Goal: Complete application form

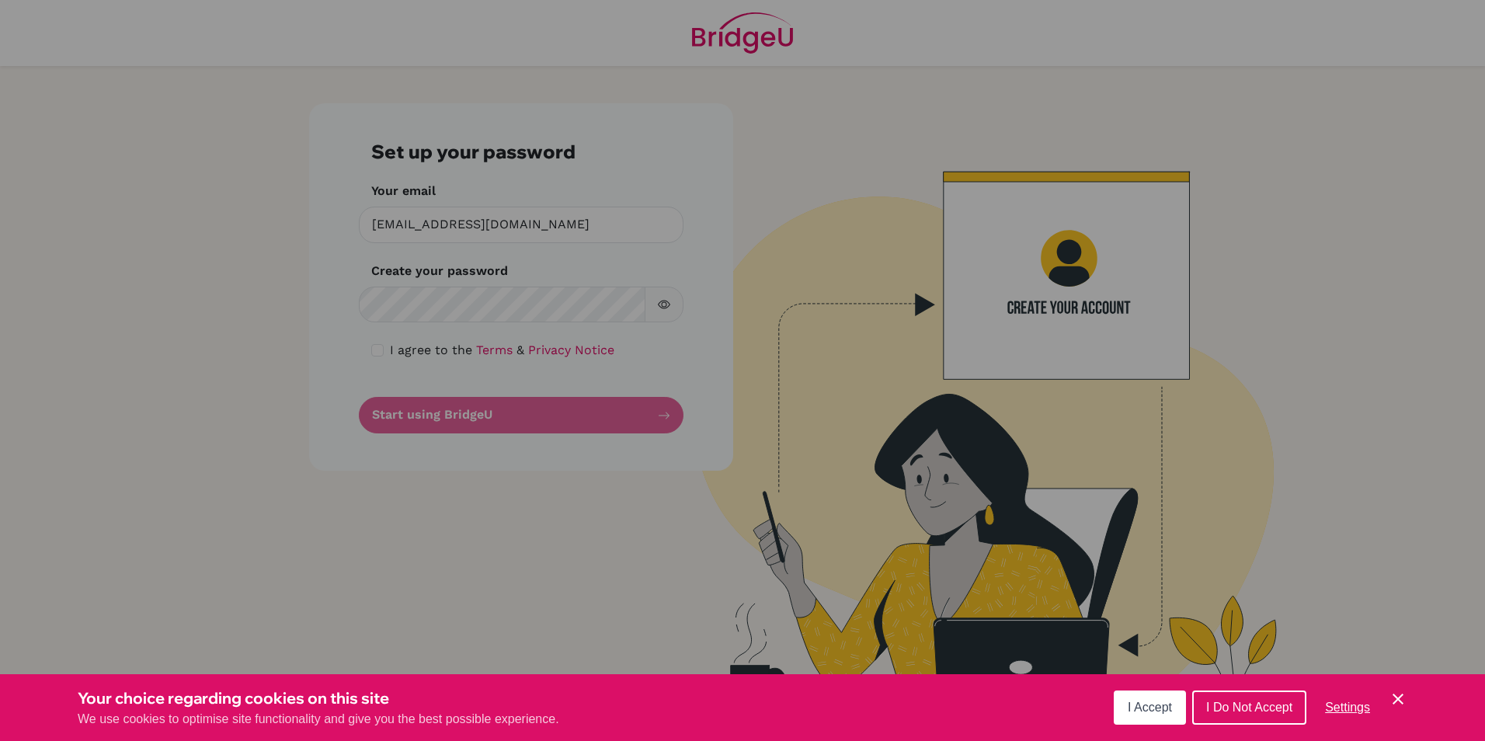
click at [527, 304] on div "Cookie Preferences" at bounding box center [742, 370] width 1485 height 741
click at [465, 296] on div "Cookie Preferences" at bounding box center [742, 370] width 1485 height 741
click at [474, 320] on div "Cookie Preferences" at bounding box center [742, 370] width 1485 height 741
click at [1149, 713] on button "I Accept" at bounding box center [1150, 708] width 72 height 34
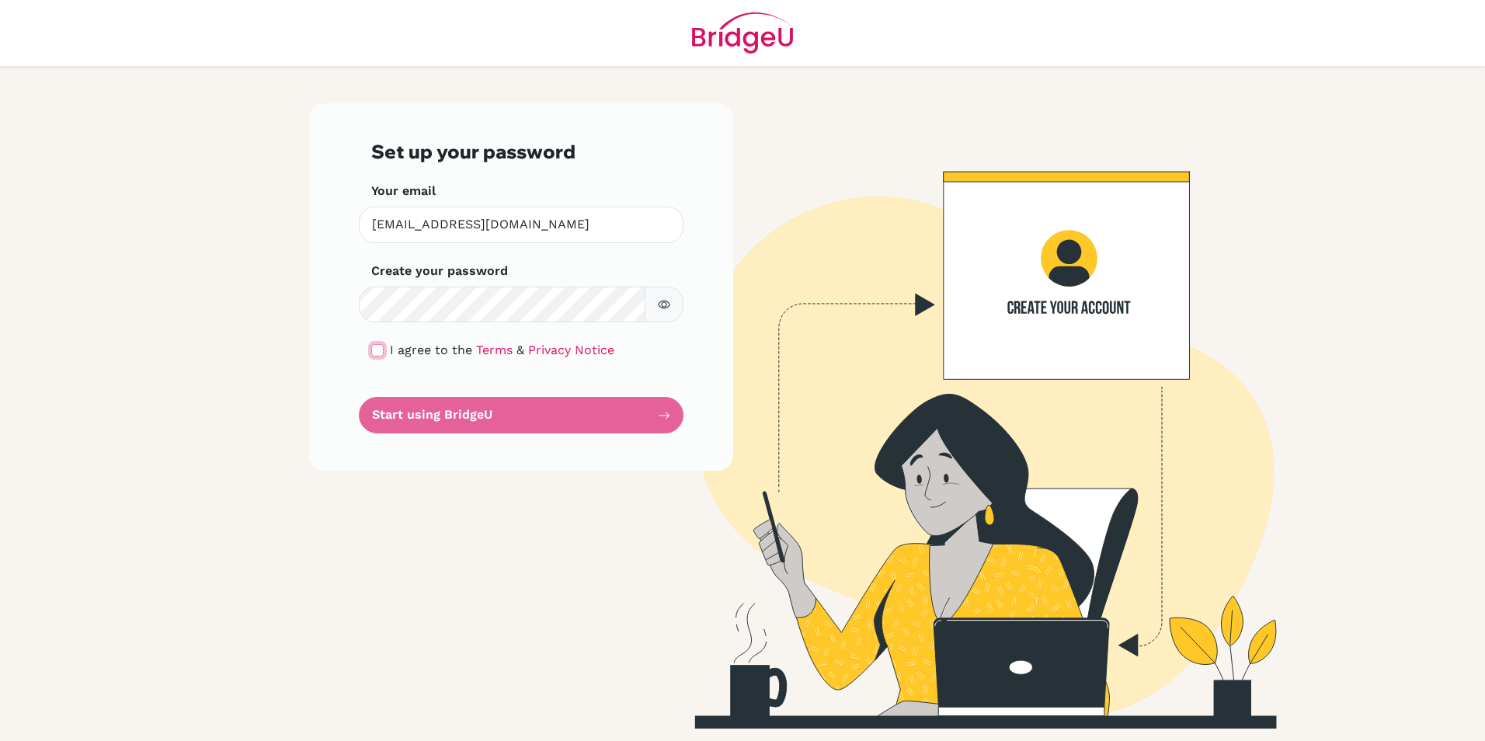
click at [381, 347] on input "checkbox" at bounding box center [377, 350] width 12 height 12
checkbox input "true"
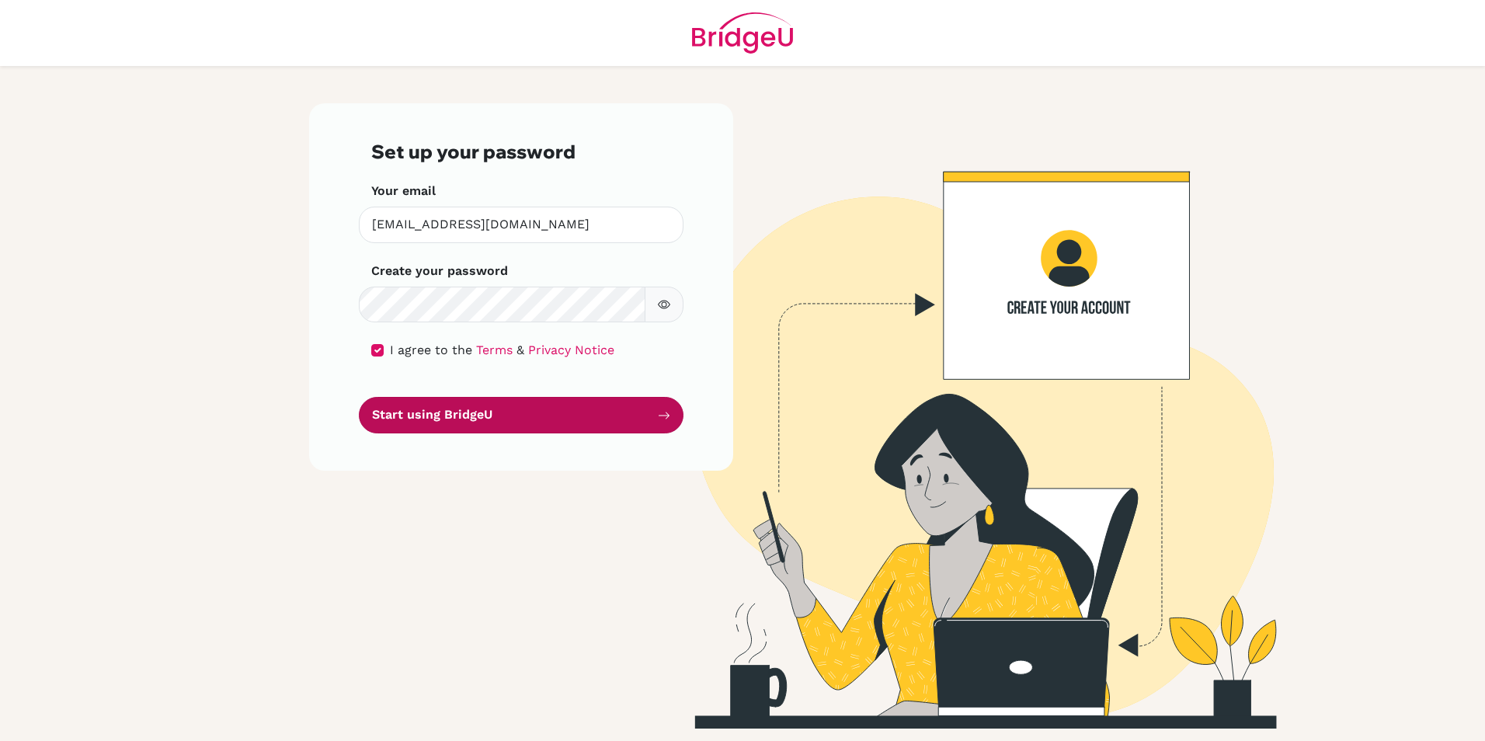
click at [481, 408] on button "Start using BridgeU" at bounding box center [521, 415] width 325 height 37
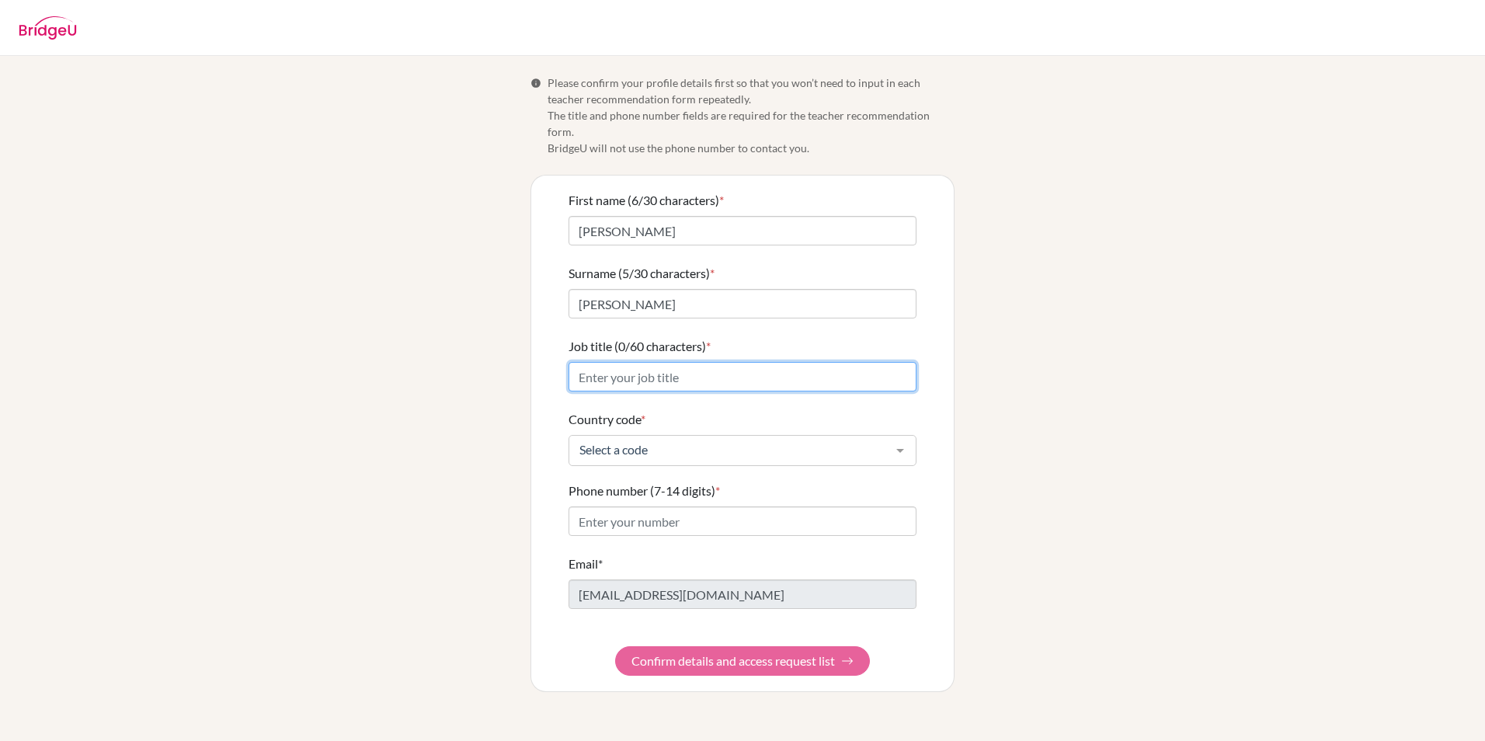
click at [638, 367] on input "Job title (0/60 characters) *" at bounding box center [743, 377] width 348 height 30
type input "Director of Studies"
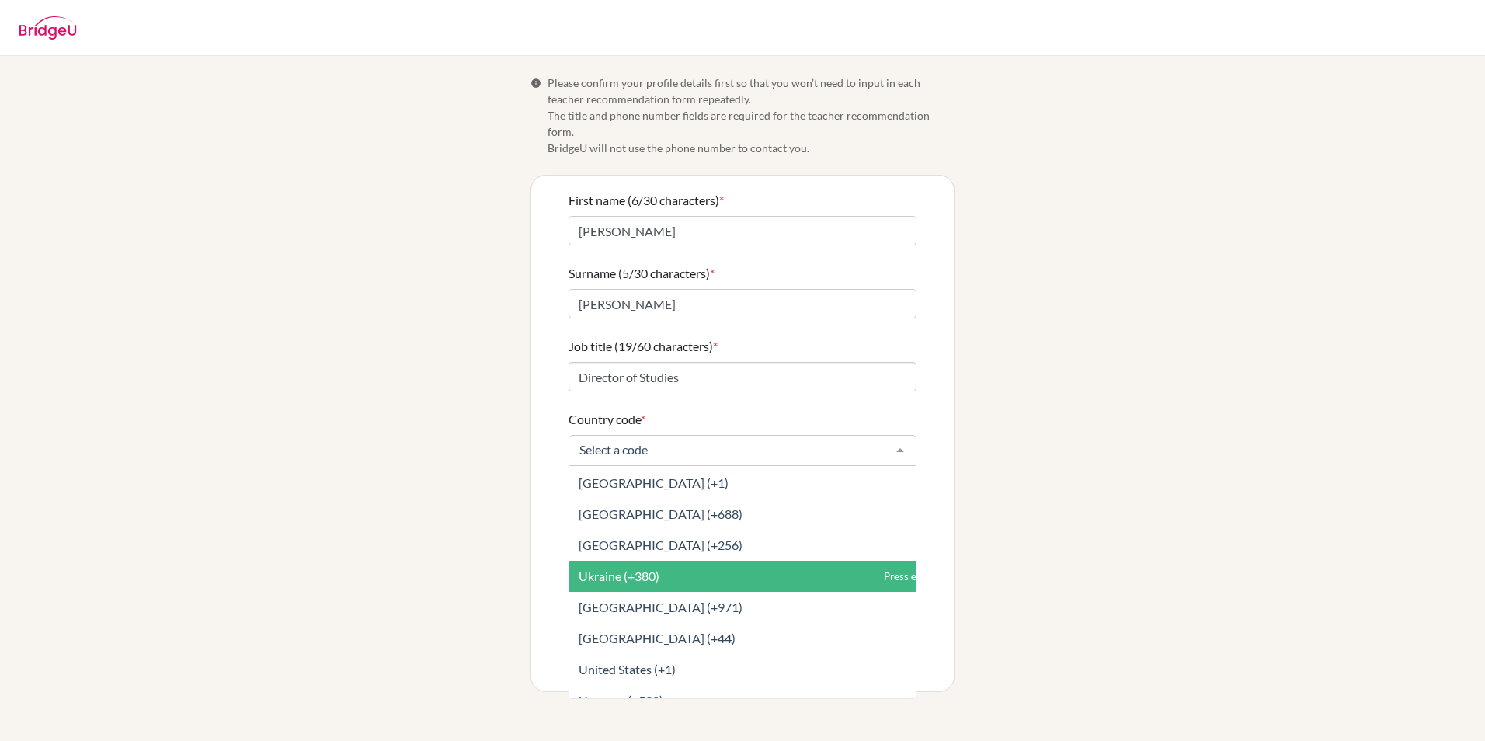
scroll to position [7047, 0]
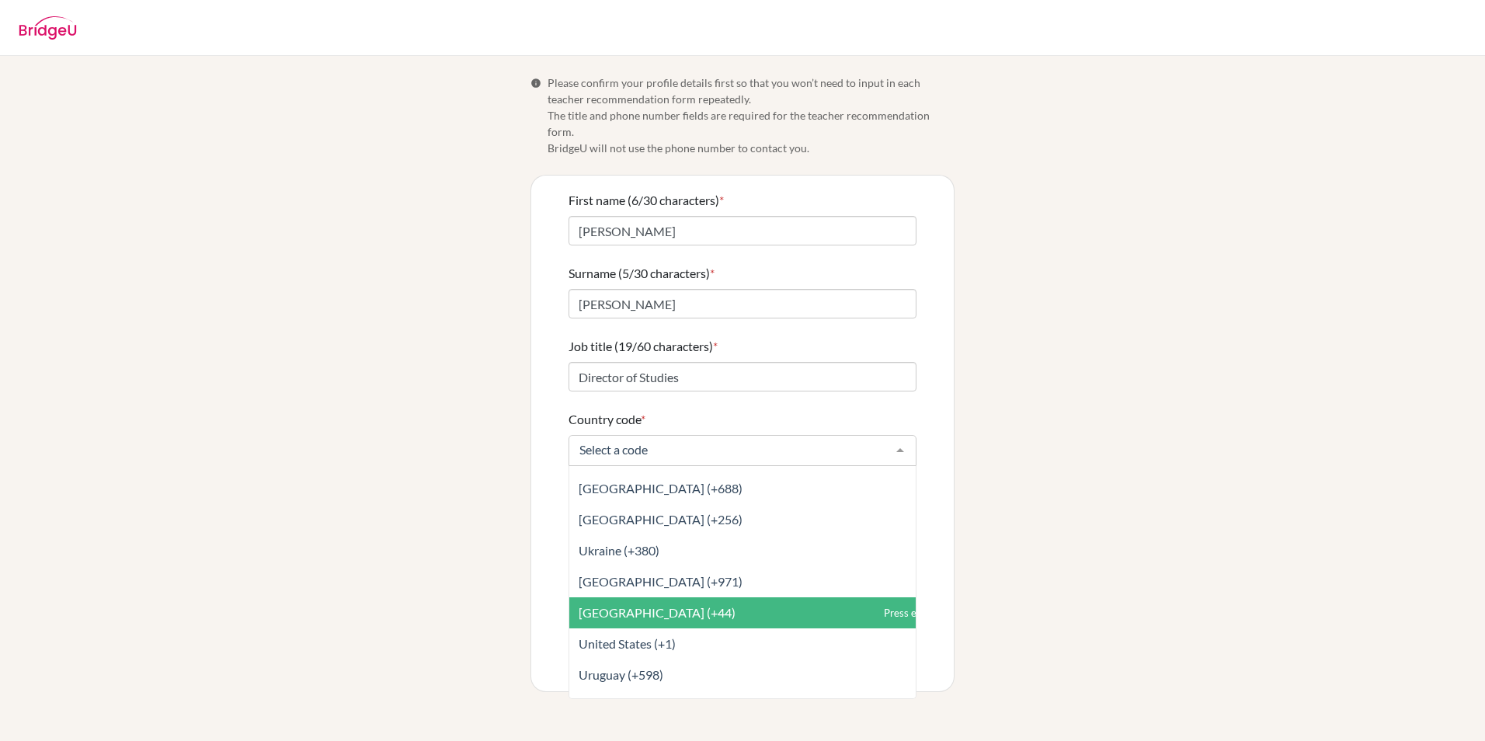
click at [643, 605] on span "[GEOGRAPHIC_DATA] (+44)" at bounding box center [657, 612] width 157 height 15
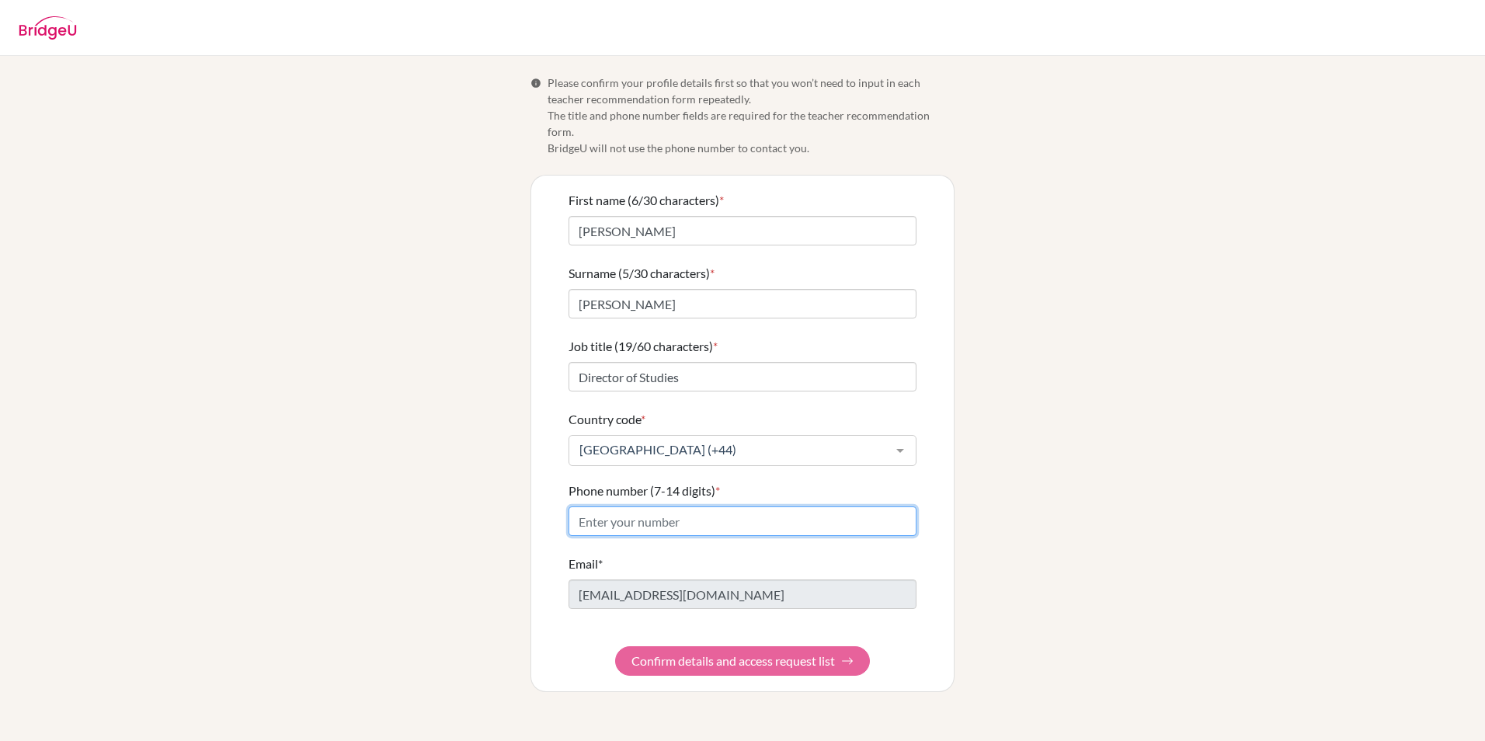
click at [582, 507] on input "Phone number (7-14 digits) *" at bounding box center [743, 522] width 348 height 30
click at [595, 507] on input "Phone number (7-14 digits) *" at bounding box center [743, 522] width 348 height 30
type input "01962621100"
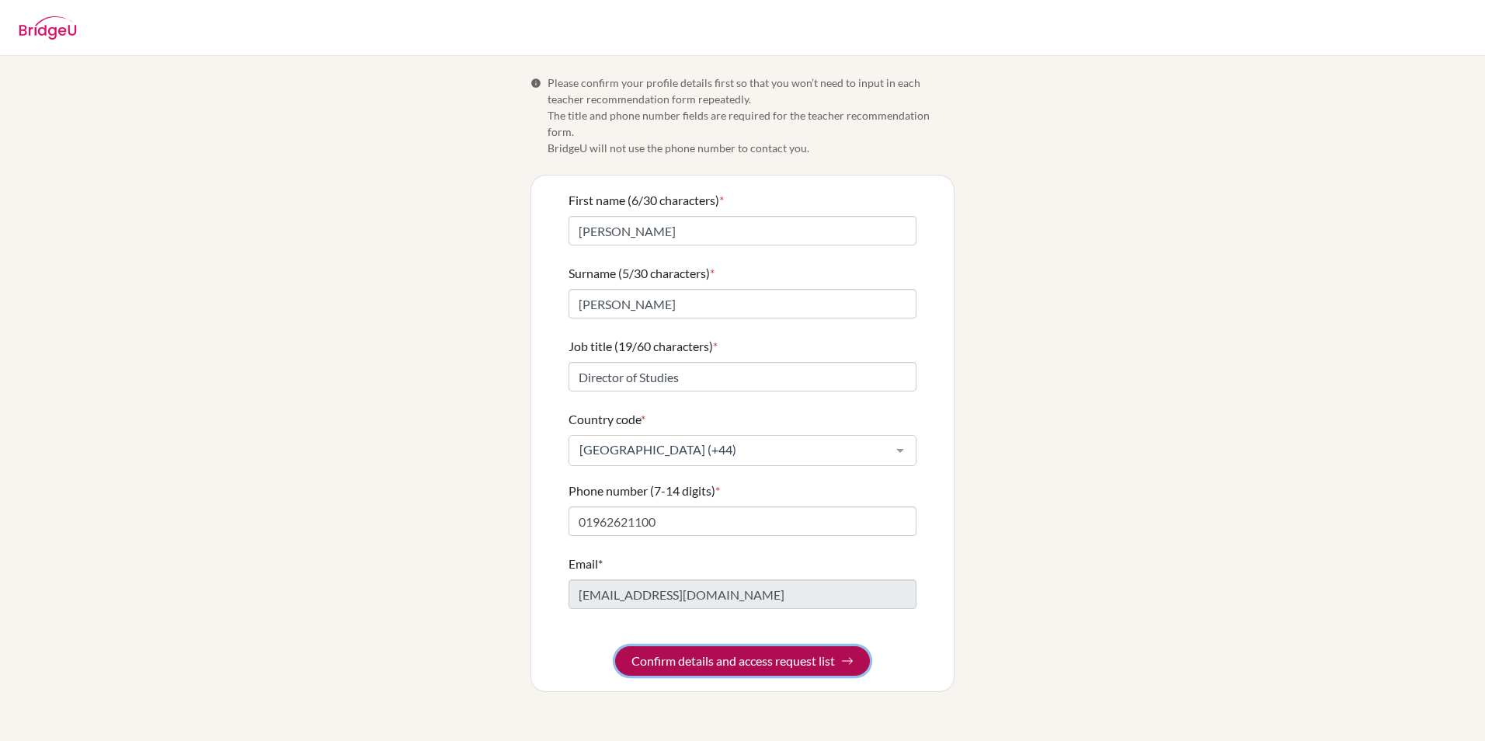
click at [744, 646] on button "Confirm details and access request list" at bounding box center [742, 661] width 255 height 30
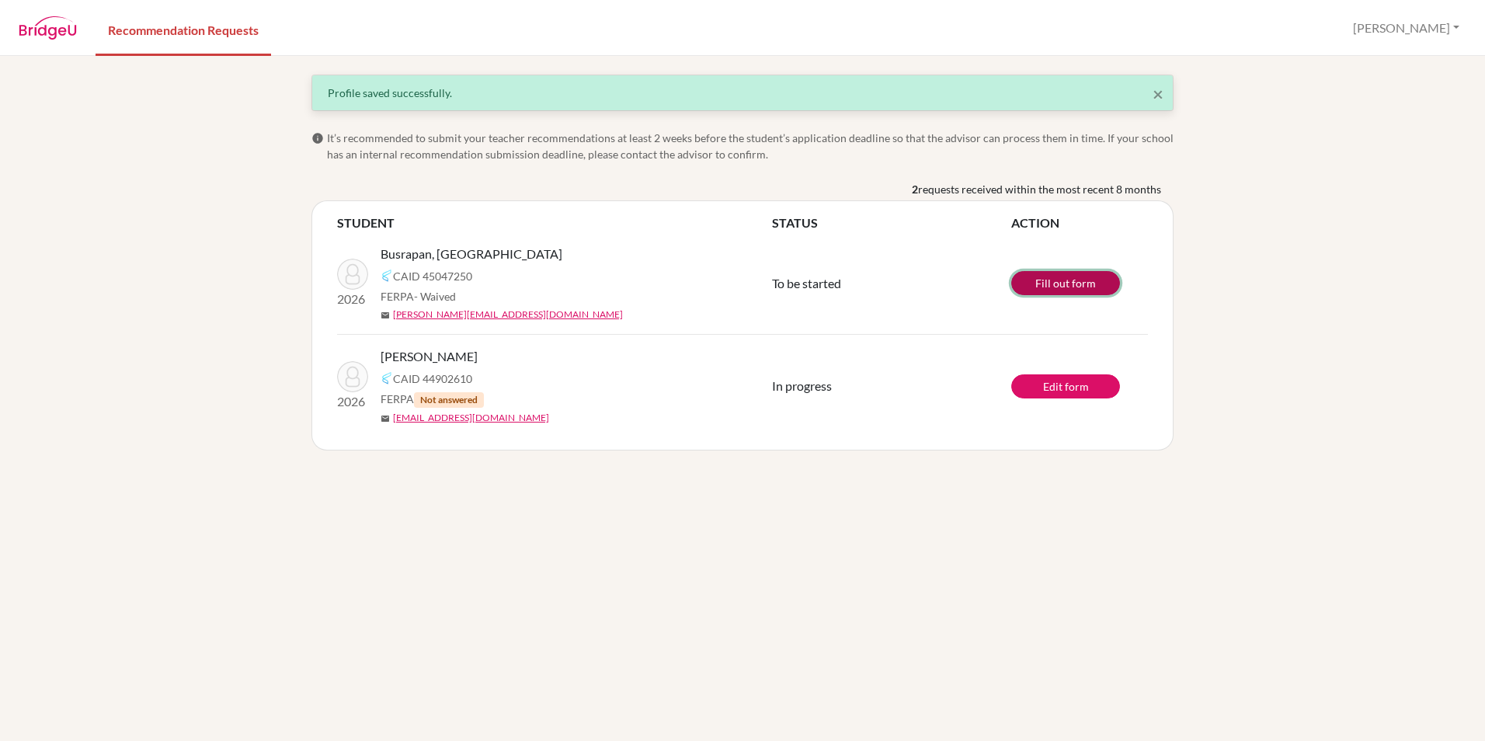
click at [1074, 284] on link "Fill out form" at bounding box center [1066, 283] width 109 height 24
click at [1071, 381] on link "Edit form" at bounding box center [1066, 386] width 109 height 24
click at [1081, 387] on link "Edit form" at bounding box center [1066, 386] width 109 height 24
click at [1057, 282] on link "Fill out form" at bounding box center [1066, 283] width 109 height 24
